Goal: Find specific page/section: Find specific page/section

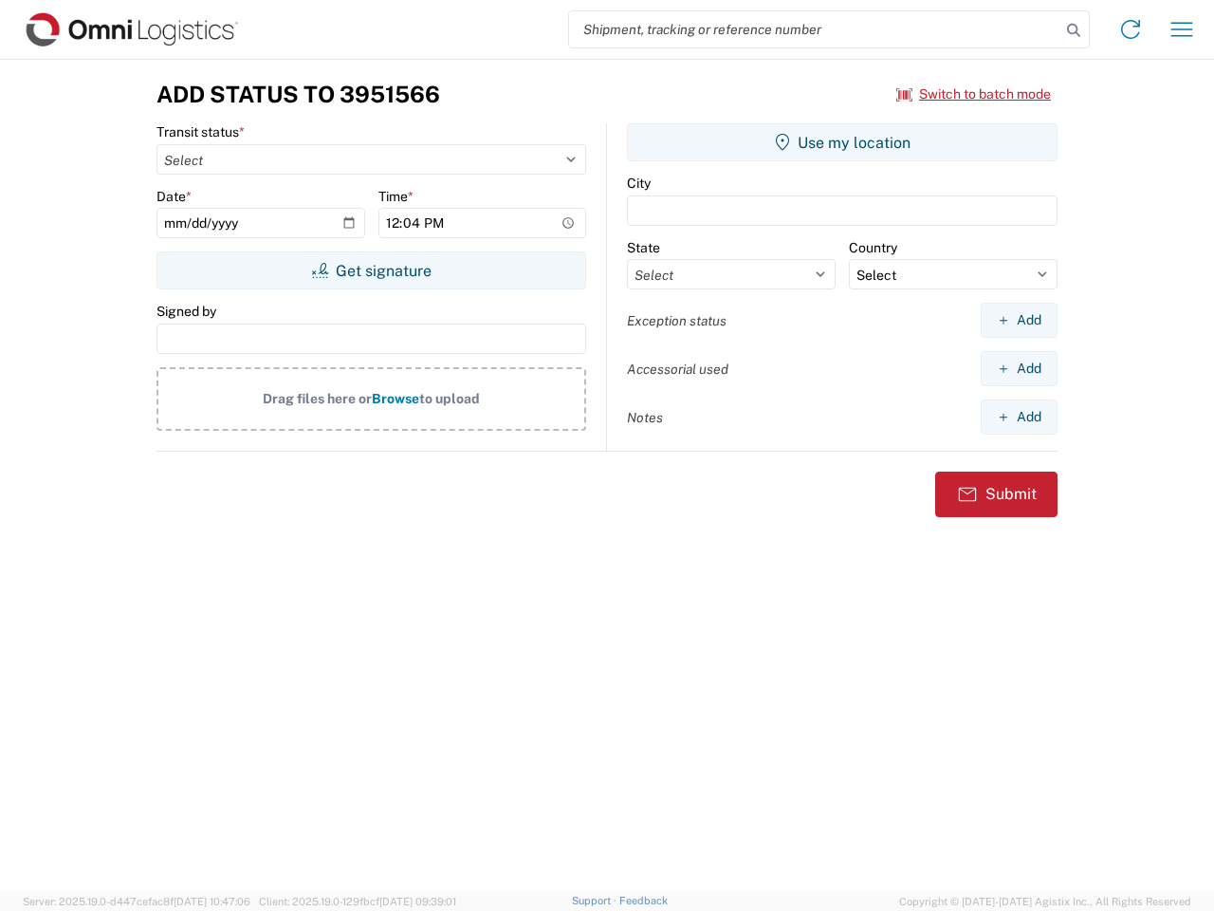
click at [815, 29] on input "search" at bounding box center [814, 29] width 491 height 36
click at [1074, 30] on icon at bounding box center [1074, 30] width 27 height 27
click at [1131, 29] on icon at bounding box center [1131, 29] width 30 height 30
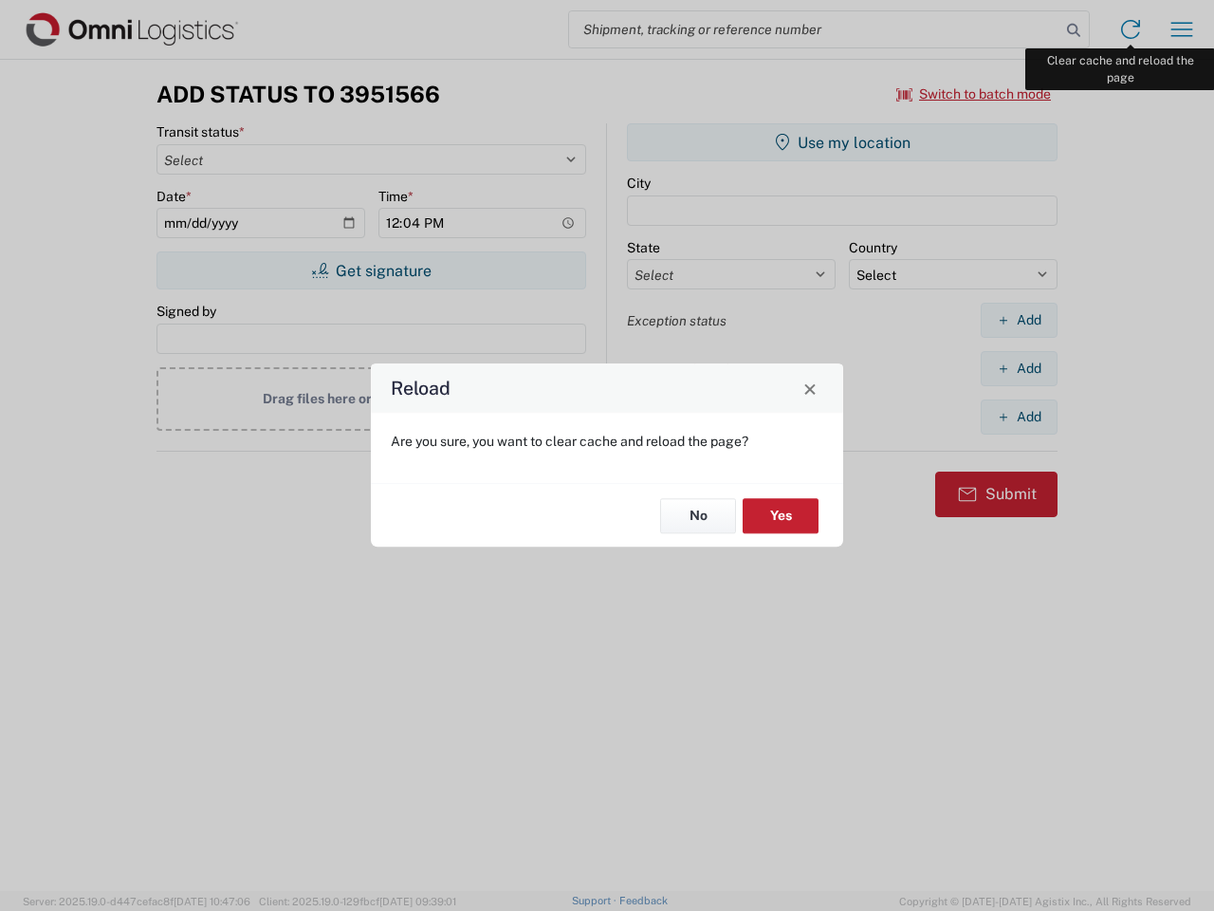
click at [1182, 29] on div "Reload Are you sure, you want to clear cache and reload the page? No Yes" at bounding box center [607, 455] width 1214 height 911
click at [974, 94] on div "Reload Are you sure, you want to clear cache and reload the page? No Yes" at bounding box center [607, 455] width 1214 height 911
click at [371, 270] on div "Reload Are you sure, you want to clear cache and reload the page? No Yes" at bounding box center [607, 455] width 1214 height 911
click at [842, 142] on div "Reload Are you sure, you want to clear cache and reload the page? No Yes" at bounding box center [607, 455] width 1214 height 911
click at [1019, 320] on div "Reload Are you sure, you want to clear cache and reload the page? No Yes" at bounding box center [607, 455] width 1214 height 911
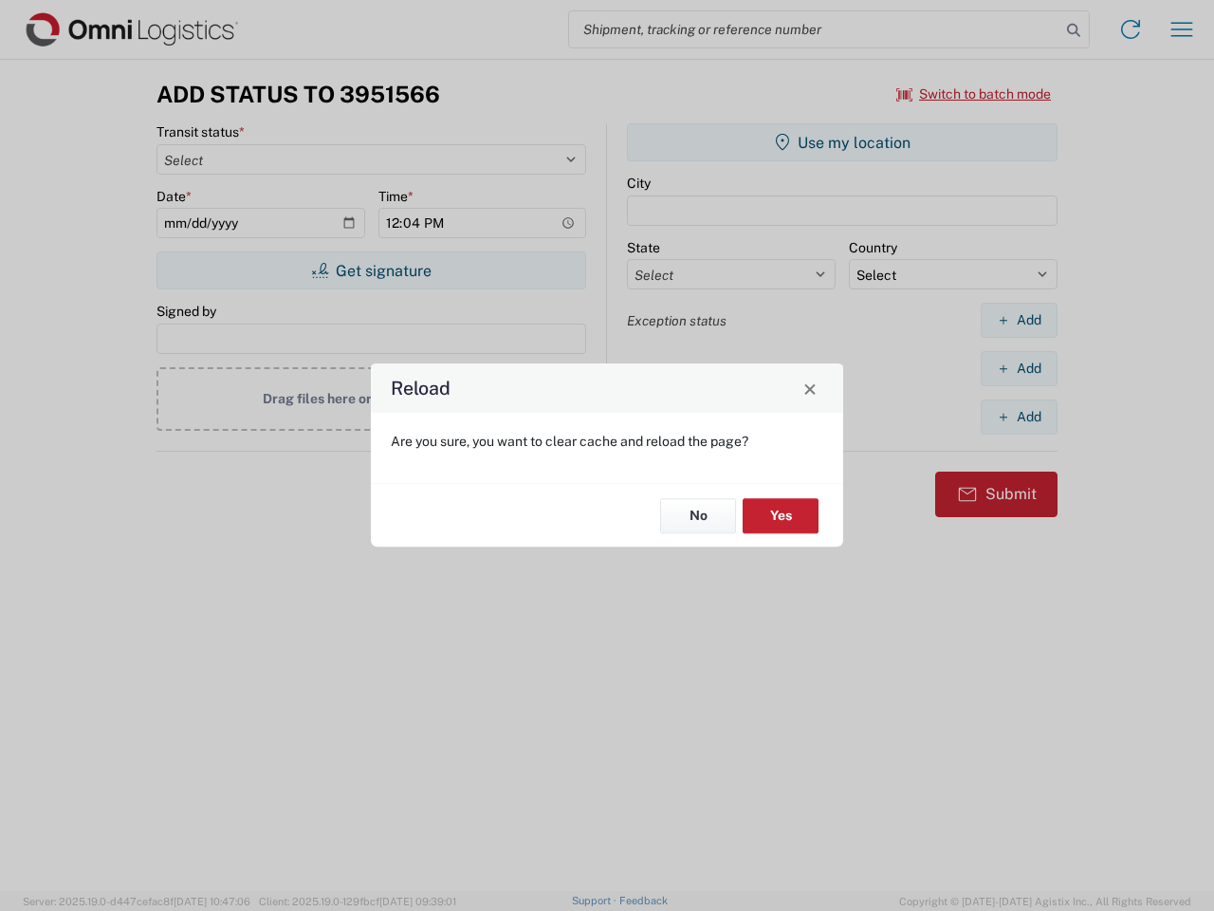
click at [1019, 368] on div "Reload Are you sure, you want to clear cache and reload the page? No Yes" at bounding box center [607, 455] width 1214 height 911
click at [1019, 416] on div "Reload Are you sure, you want to clear cache and reload the page? No Yes" at bounding box center [607, 455] width 1214 height 911
